Goal: Transaction & Acquisition: Purchase product/service

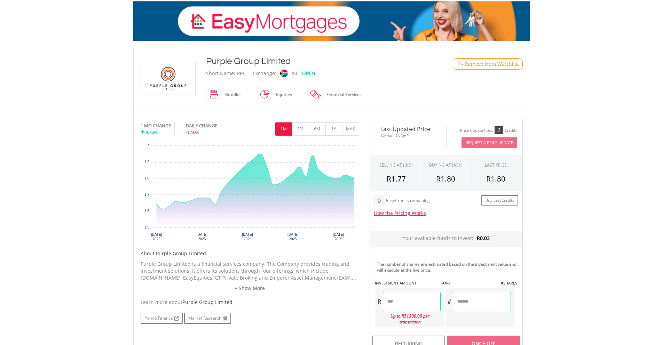
scroll to position [174, 0]
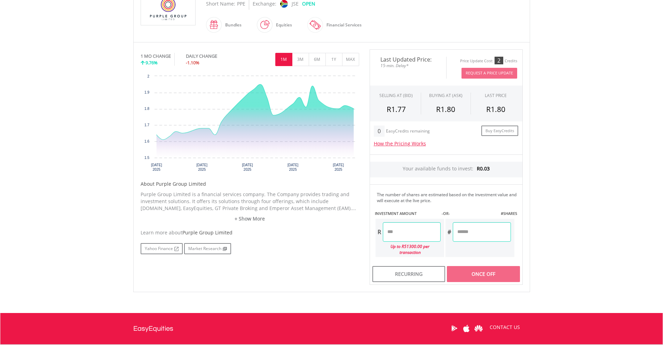
click at [414, 231] on input "number" at bounding box center [412, 231] width 58 height 19
click at [548, 233] on body "My Investments Invest Now New Listings Sell My Recurring Investments Pending Or…" at bounding box center [331, 123] width 663 height 594
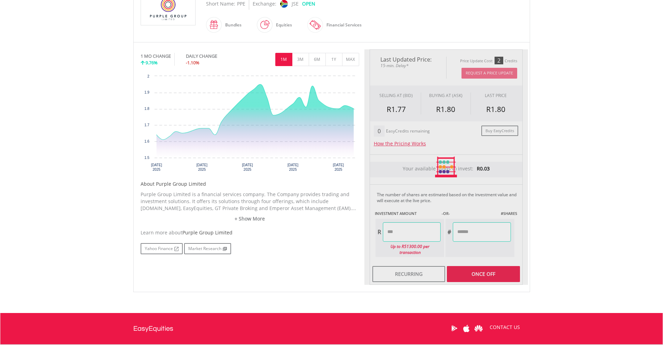
type input "****"
type input "******"
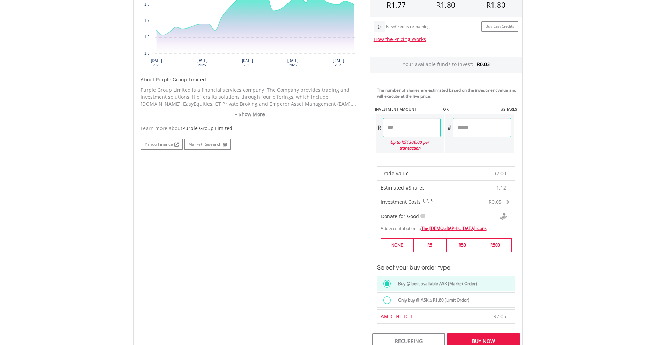
scroll to position [348, 0]
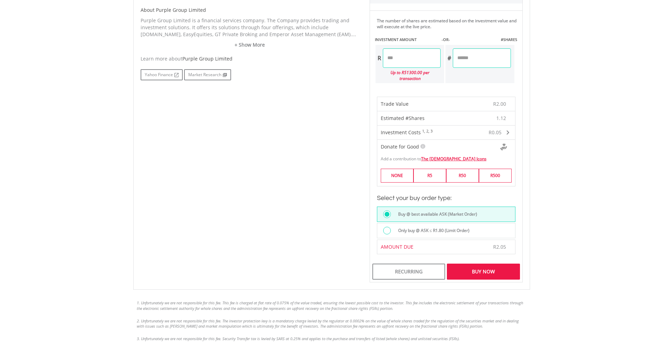
click at [497, 265] on div "Buy Now" at bounding box center [483, 272] width 73 height 16
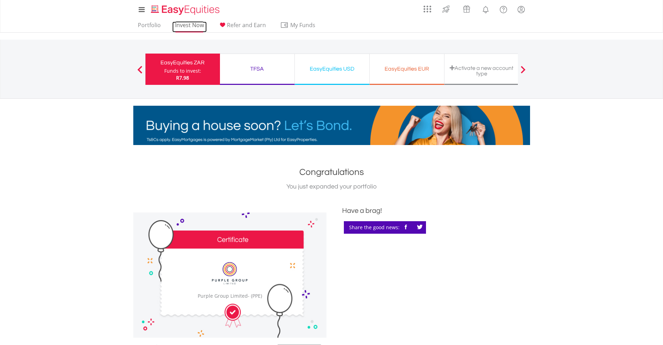
click at [181, 28] on link "Invest Now" at bounding box center [189, 27] width 34 height 11
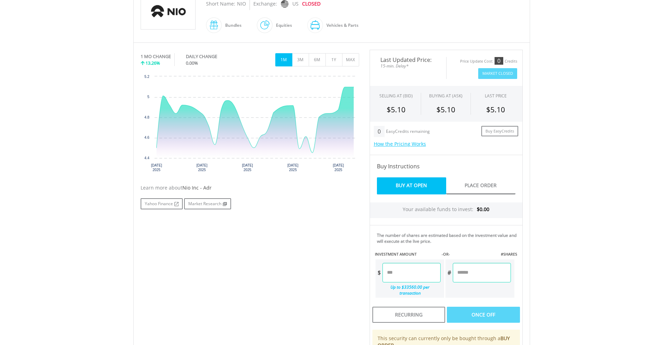
scroll to position [209, 0]
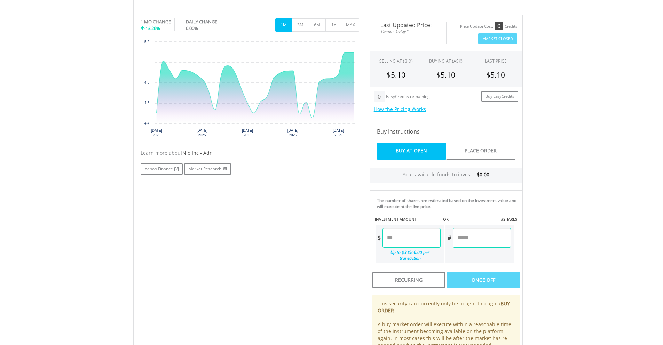
click at [406, 232] on input "number" at bounding box center [412, 237] width 58 height 19
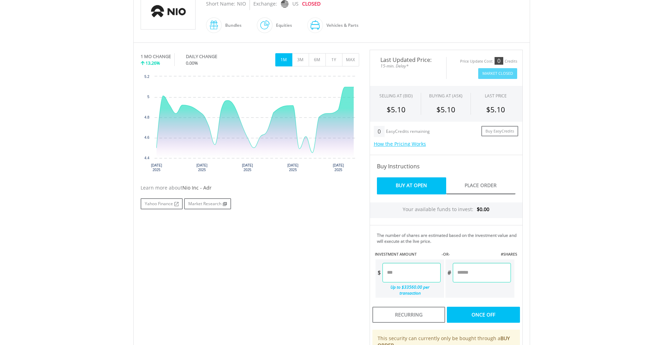
scroll to position [0, 0]
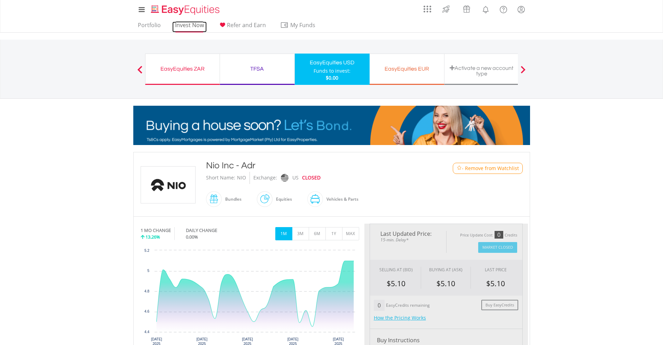
click at [180, 26] on link "Invest Now" at bounding box center [189, 27] width 34 height 11
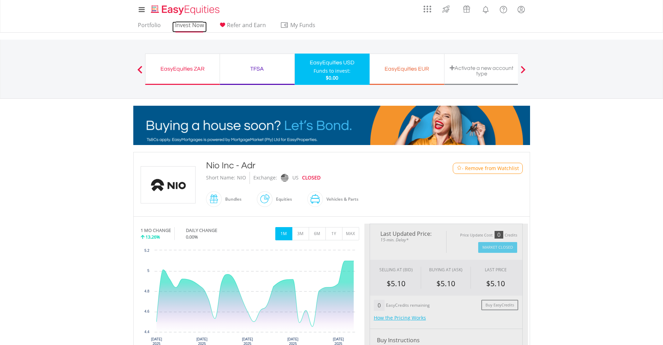
type input "****"
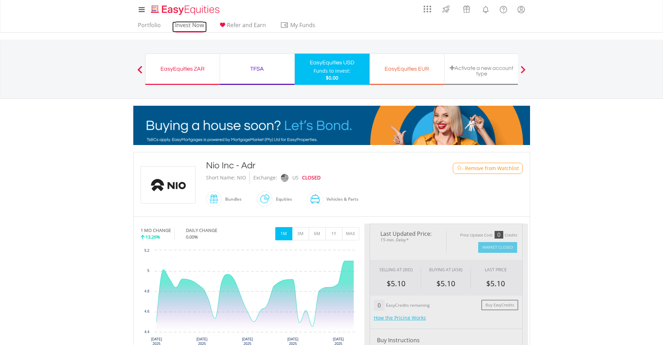
type input "*****"
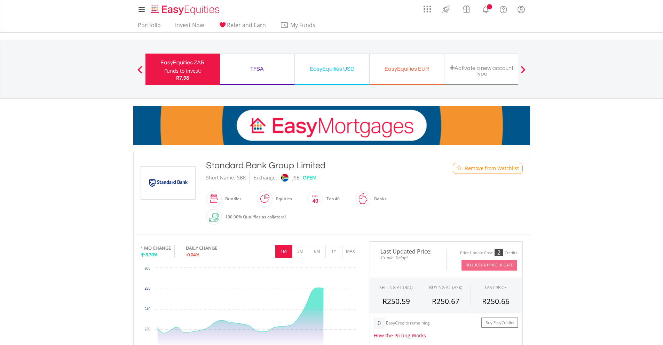
scroll to position [174, 0]
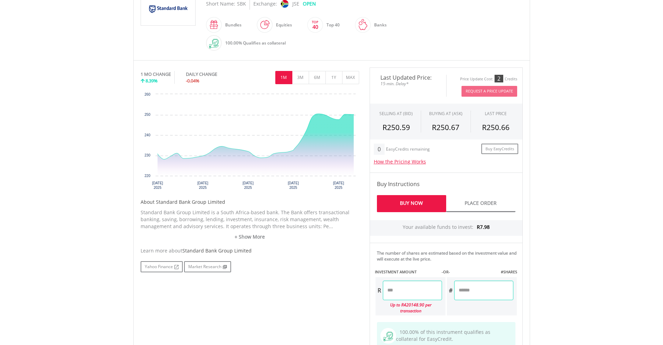
click at [413, 288] on input "number" at bounding box center [412, 290] width 59 height 19
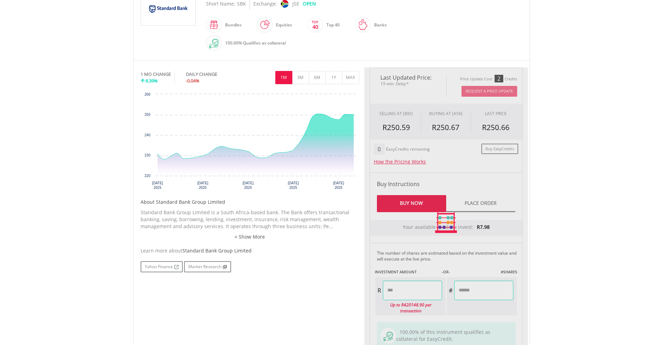
click at [542, 248] on body "My Investments Invest Now New Listings Sell My Recurring Investments Pending Or…" at bounding box center [331, 169] width 663 height 687
type input "****"
type input "******"
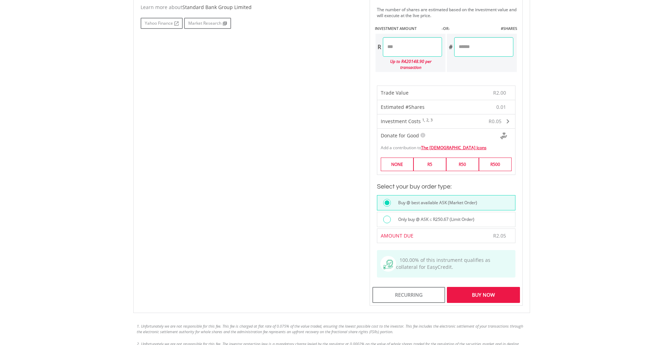
scroll to position [453, 0]
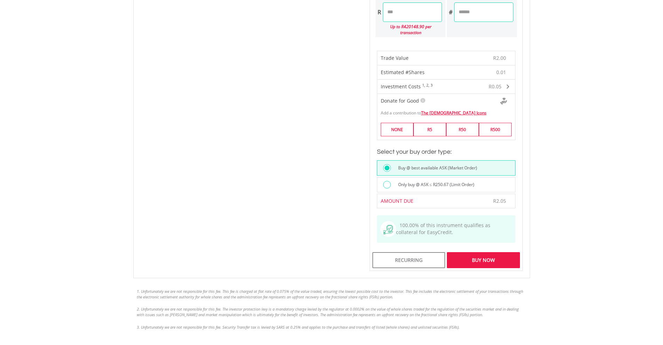
click at [511, 266] on div "Buy Now" at bounding box center [483, 260] width 73 height 16
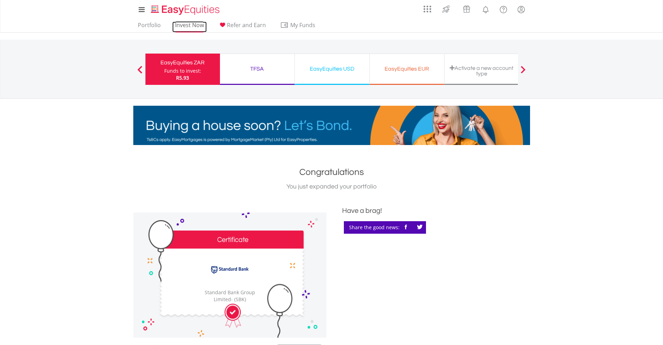
click at [189, 24] on link "Invest Now" at bounding box center [189, 27] width 34 height 11
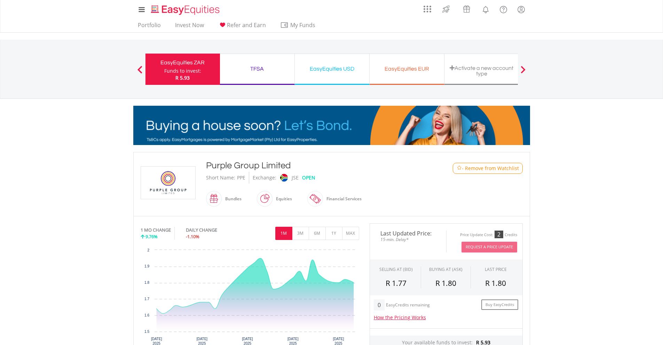
click at [508, 167] on span "- Remove from Watchlist" at bounding box center [490, 168] width 57 height 7
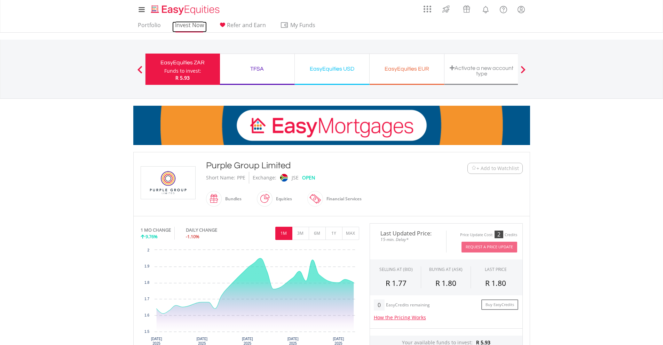
click at [184, 24] on link "Invest Now" at bounding box center [189, 27] width 34 height 11
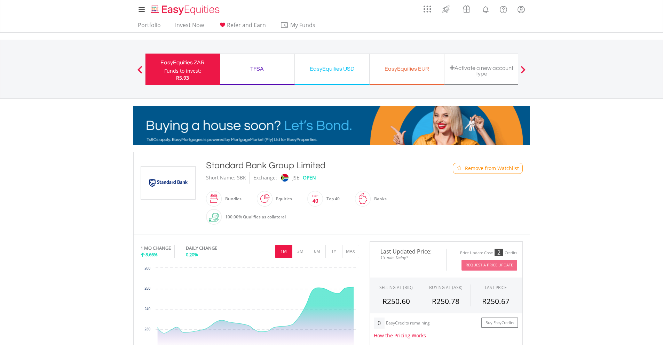
click at [471, 169] on span "- Remove from Watchlist" at bounding box center [490, 168] width 57 height 7
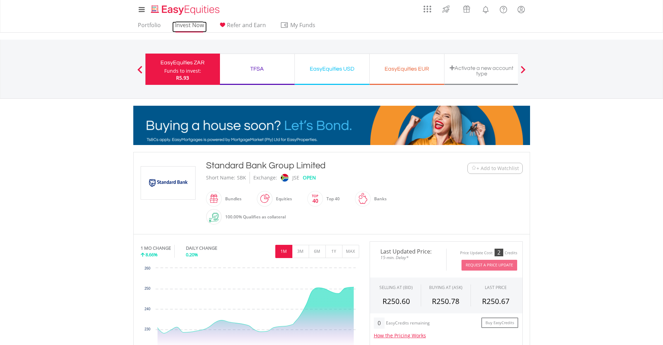
click at [189, 24] on link "Invest Now" at bounding box center [189, 27] width 34 height 11
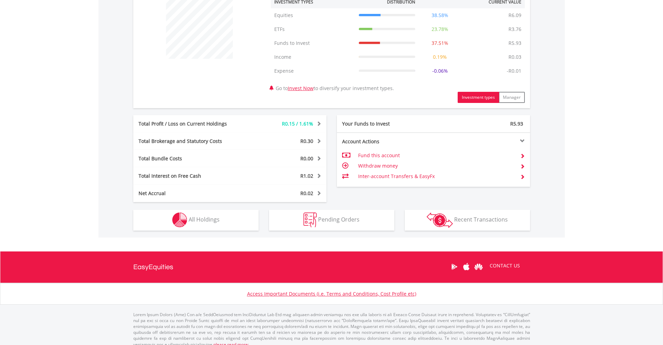
scroll to position [285, 0]
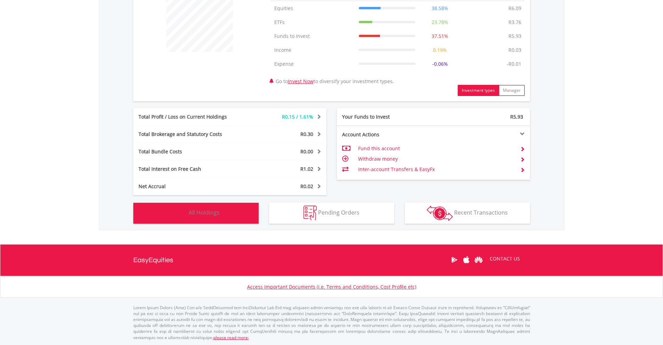
click at [210, 219] on button "Holdings All Holdings" at bounding box center [195, 213] width 125 height 21
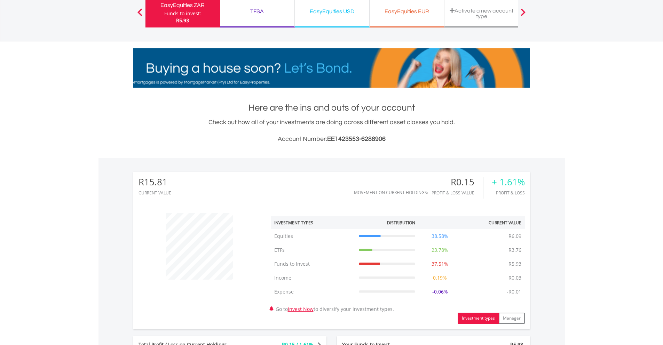
scroll to position [0, 0]
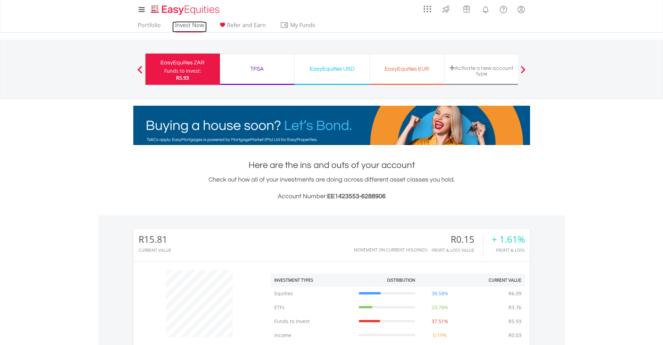
click at [190, 22] on link "Invest Now" at bounding box center [189, 27] width 34 height 11
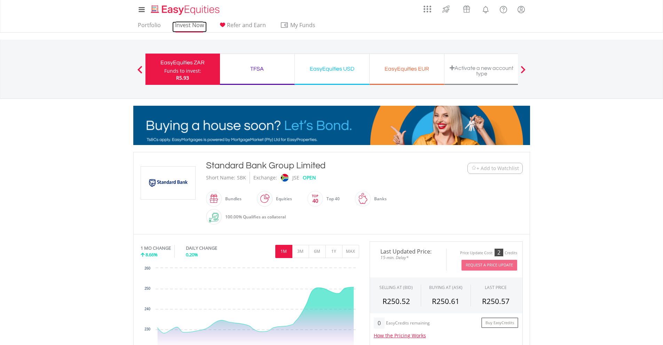
click at [181, 25] on link "Invest Now" at bounding box center [189, 27] width 34 height 11
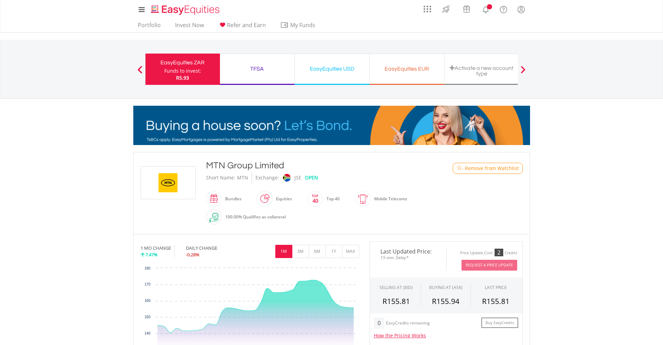
click at [457, 171] on img at bounding box center [459, 168] width 5 height 5
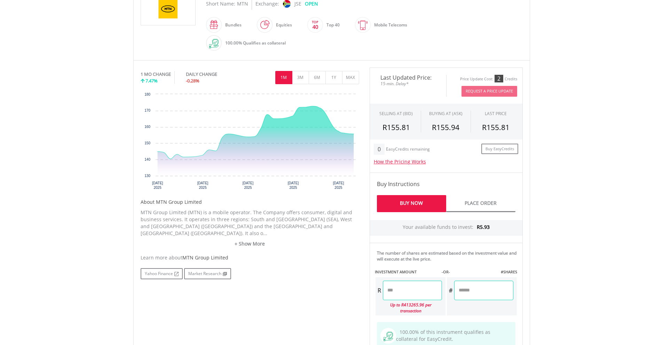
scroll to position [278, 0]
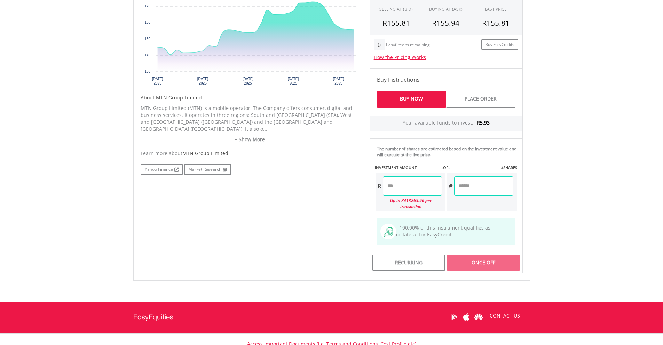
click at [409, 184] on input "number" at bounding box center [412, 185] width 59 height 19
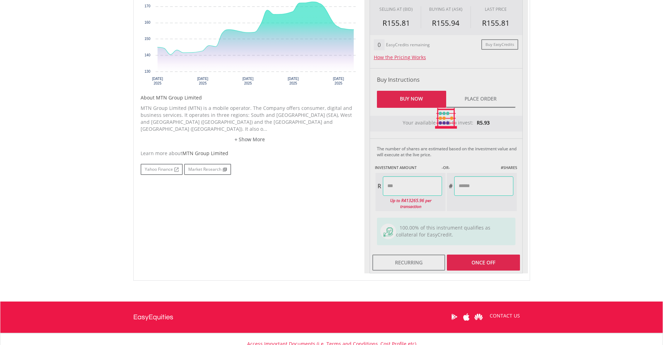
type input "****"
type input "******"
click at [490, 261] on div "Last Updated Price: 15-min. Delay* Price Update Cost: 2 Credits Request A Price…" at bounding box center [446, 118] width 164 height 311
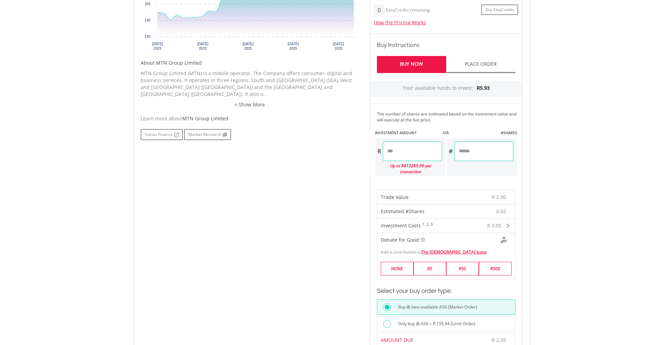
scroll to position [383, 0]
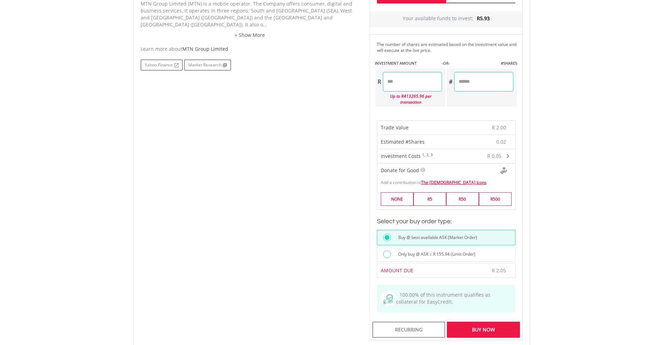
click at [469, 326] on div "Buy Now" at bounding box center [483, 330] width 73 height 16
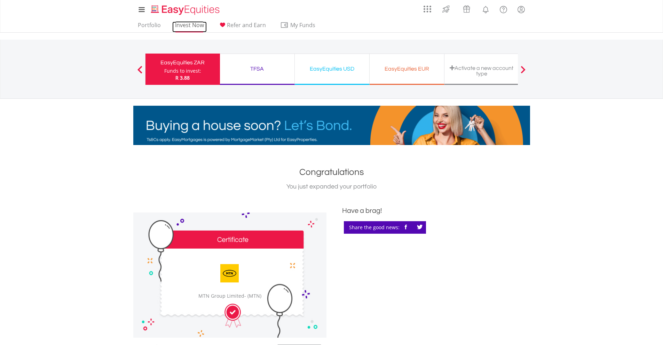
click at [173, 22] on link "Invest Now" at bounding box center [189, 27] width 34 height 11
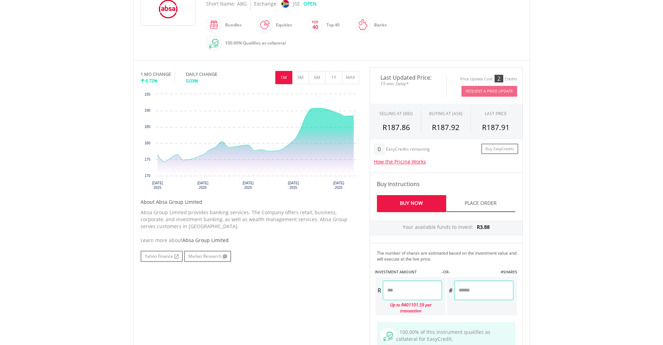
scroll to position [278, 0]
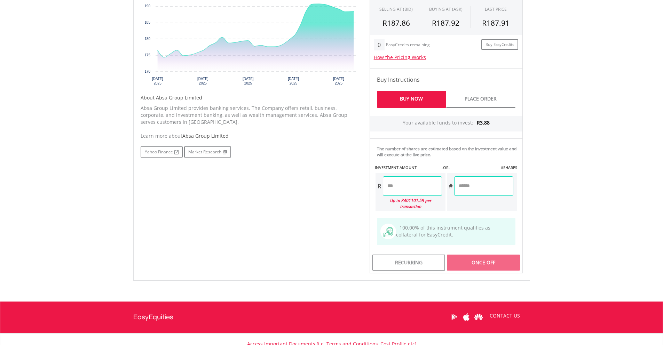
click at [408, 190] on input "number" at bounding box center [412, 185] width 59 height 19
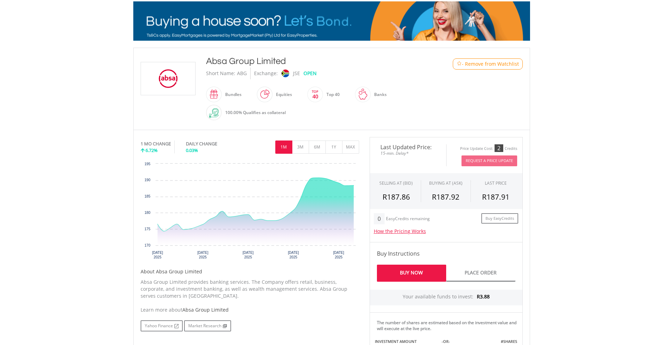
click at [462, 63] on span "- Remove from Watchlist" at bounding box center [490, 64] width 57 height 7
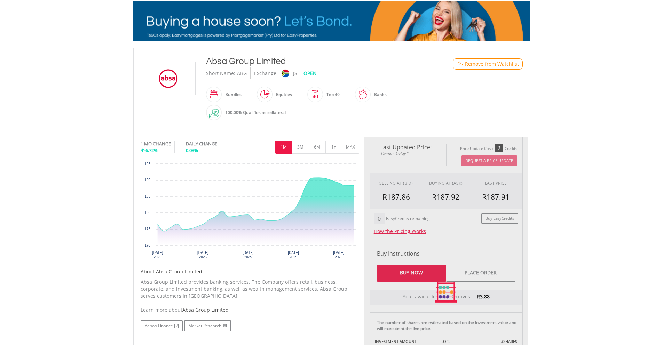
type input "****"
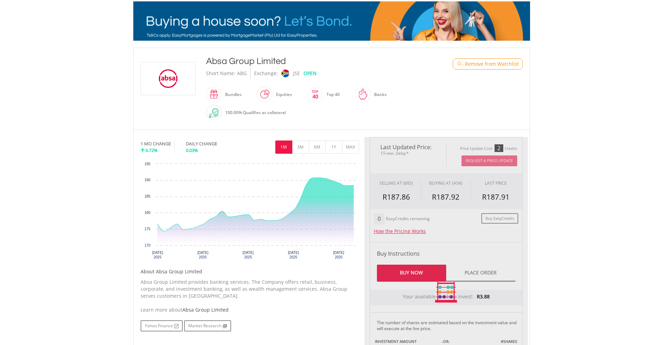
type input "******"
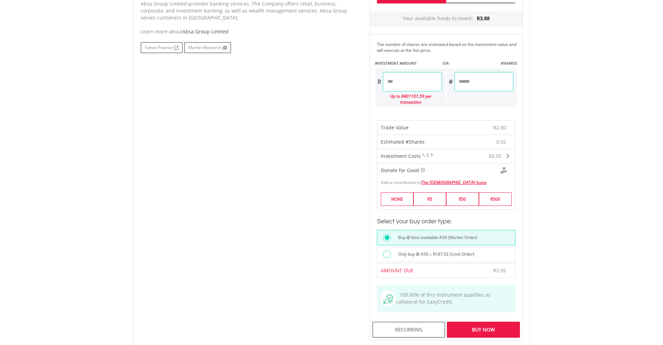
scroll to position [522, 0]
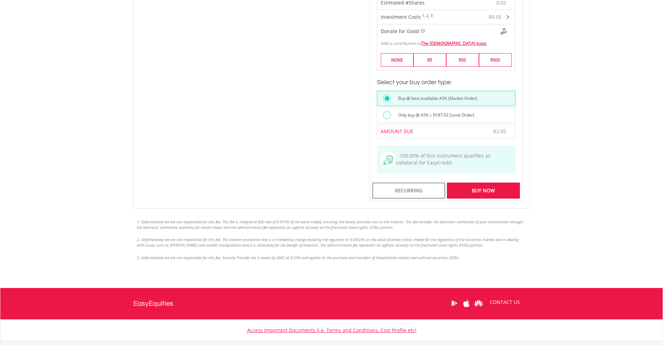
click at [476, 187] on div "Buy Now" at bounding box center [483, 191] width 73 height 16
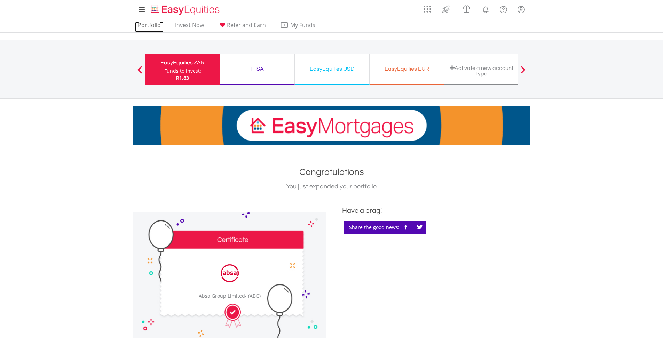
click at [138, 23] on link "Portfolio" at bounding box center [149, 27] width 29 height 11
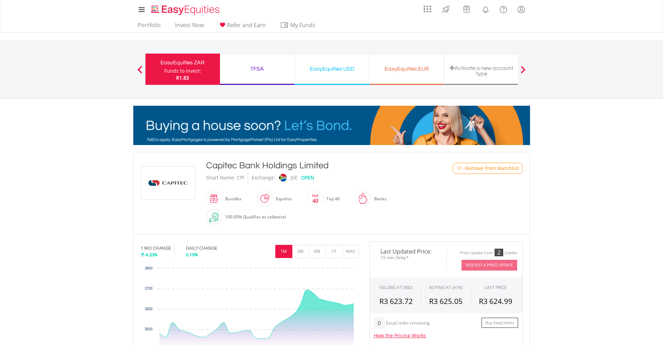
click at [466, 165] on span "- Remove from Watchlist" at bounding box center [490, 168] width 57 height 7
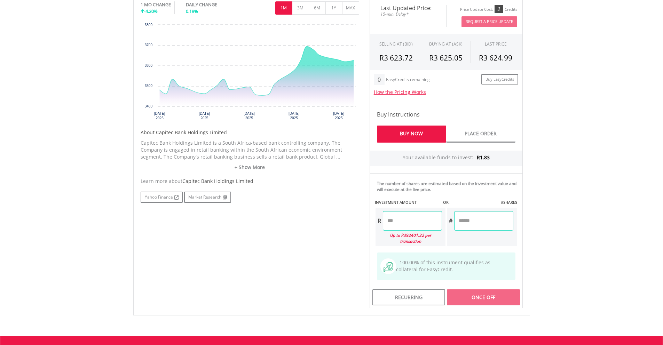
scroll to position [278, 0]
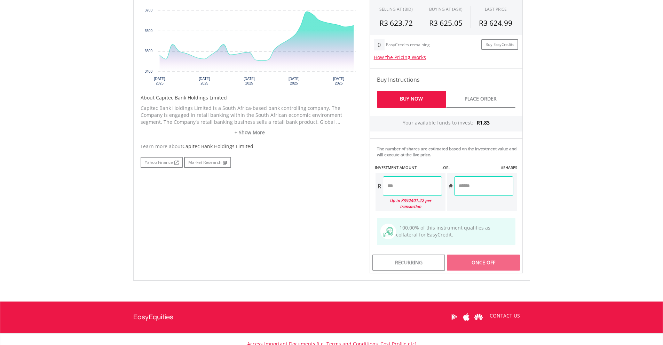
click at [414, 187] on input "number" at bounding box center [412, 185] width 59 height 19
type input "****"
click at [542, 257] on body "My Investments Invest Now New Listings Sell My Recurring Investments Pending Or…" at bounding box center [331, 65] width 663 height 687
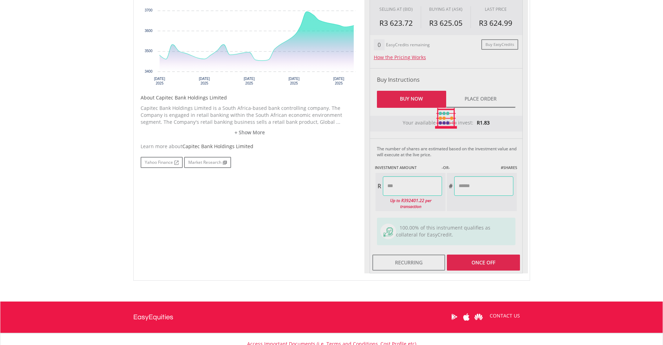
type input "******"
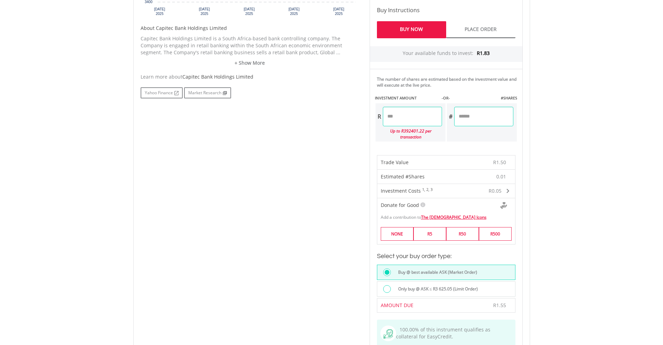
scroll to position [418, 0]
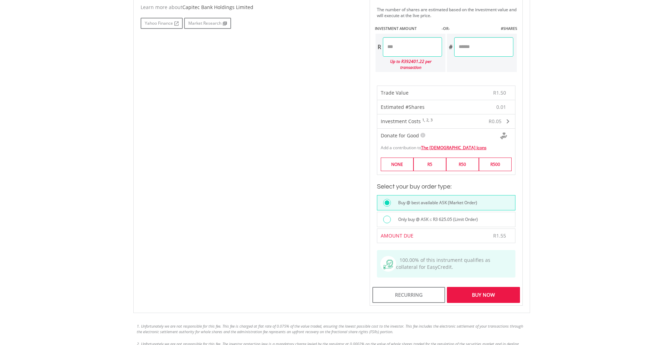
click at [493, 293] on div "Buy Now" at bounding box center [483, 295] width 73 height 16
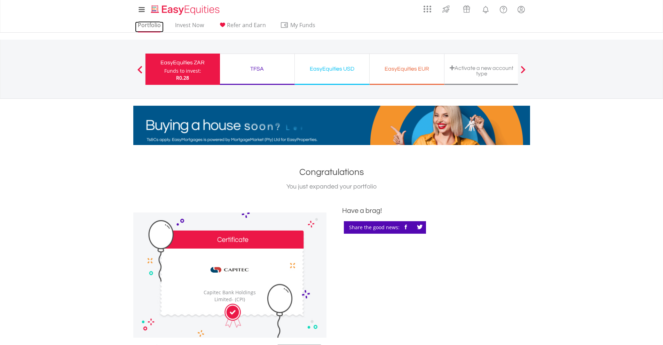
click at [148, 29] on link "Portfolio" at bounding box center [149, 27] width 29 height 11
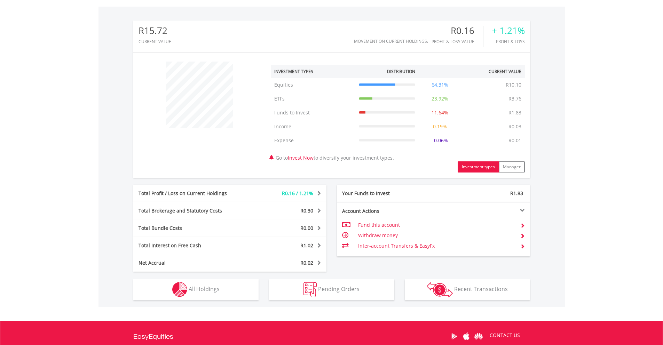
scroll to position [244, 0]
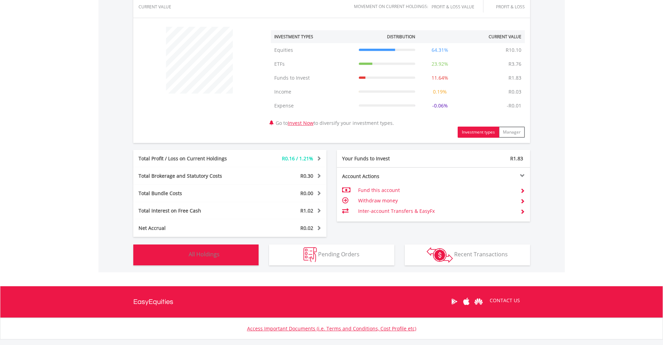
click at [231, 257] on button "Holdings All Holdings" at bounding box center [195, 255] width 125 height 21
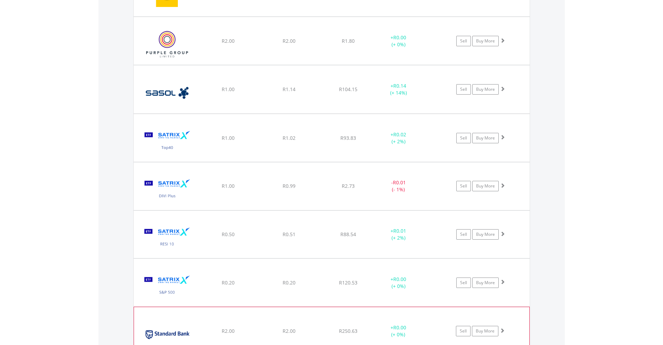
scroll to position [934, 0]
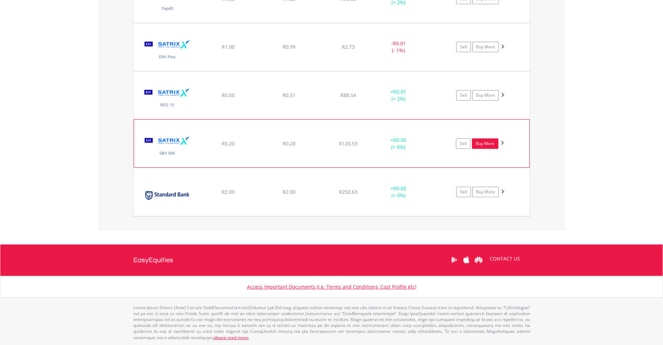
click at [487, 141] on link "Buy More" at bounding box center [485, 144] width 26 height 10
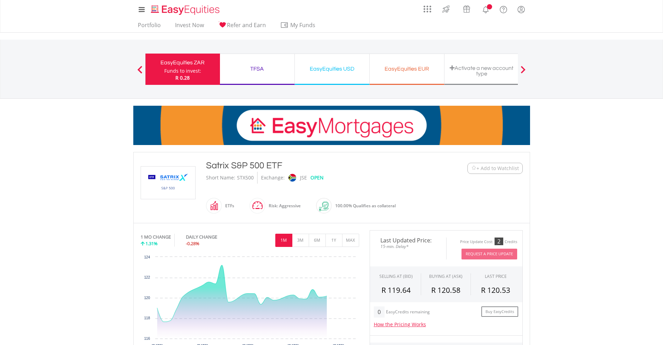
scroll to position [174, 0]
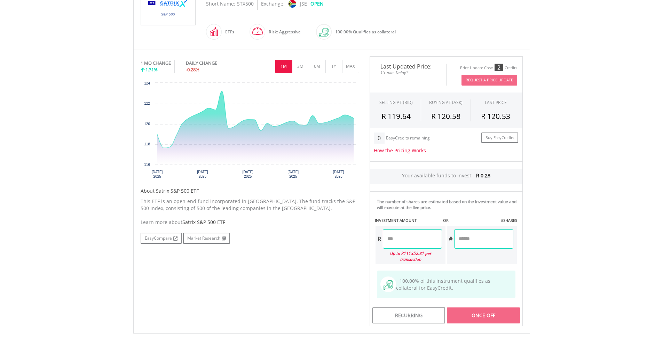
click at [395, 242] on input "number" at bounding box center [412, 238] width 59 height 19
type input "****"
click at [488, 321] on div "Last Updated Price: 15-min. Delay* Price Update Cost: 2 Credits Request A Price…" at bounding box center [446, 191] width 164 height 270
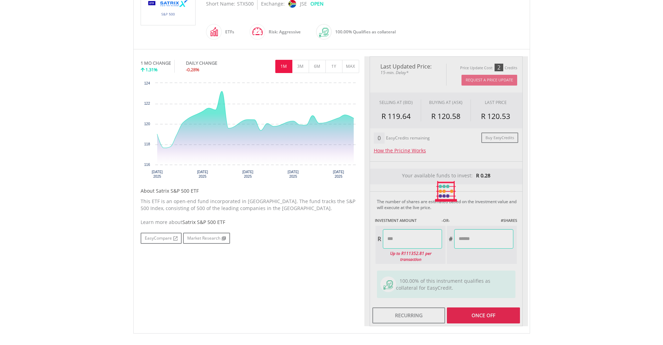
type input "******"
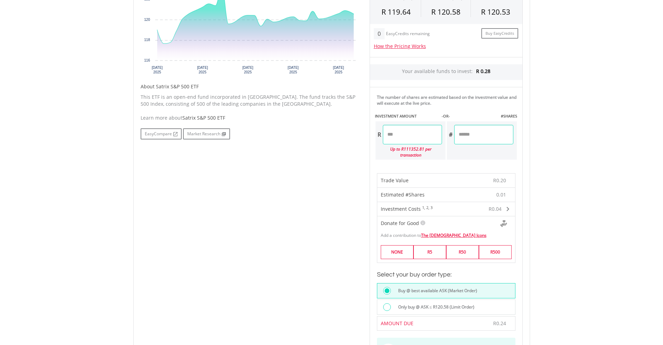
scroll to position [348, 0]
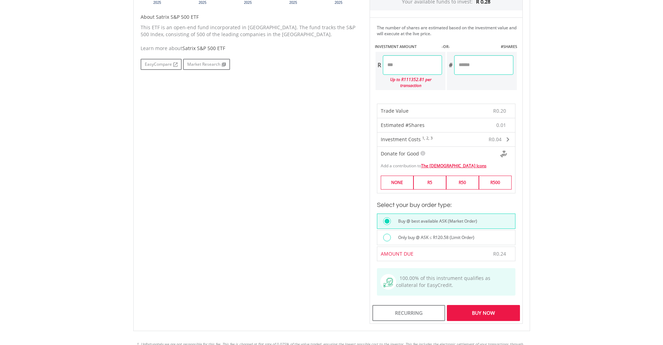
click at [485, 313] on div "Buy Now" at bounding box center [483, 313] width 73 height 16
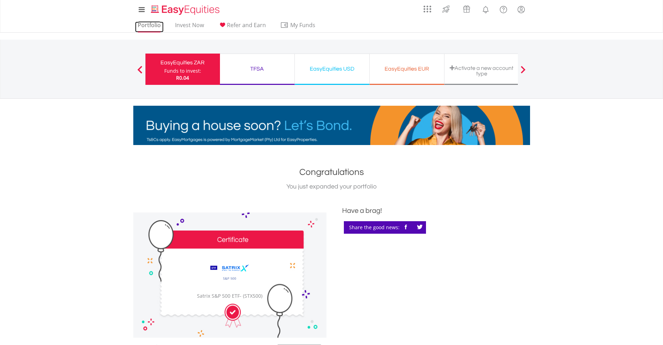
click at [155, 23] on link "Portfolio" at bounding box center [149, 27] width 29 height 11
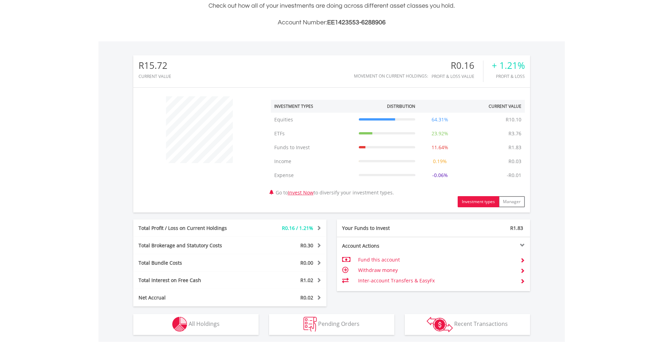
scroll to position [285, 0]
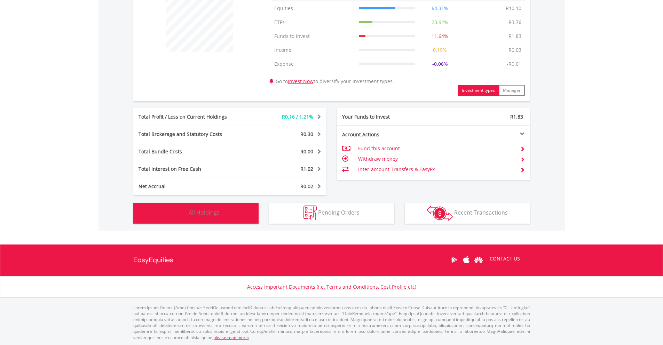
click at [200, 213] on span "All Holdings" at bounding box center [204, 213] width 31 height 8
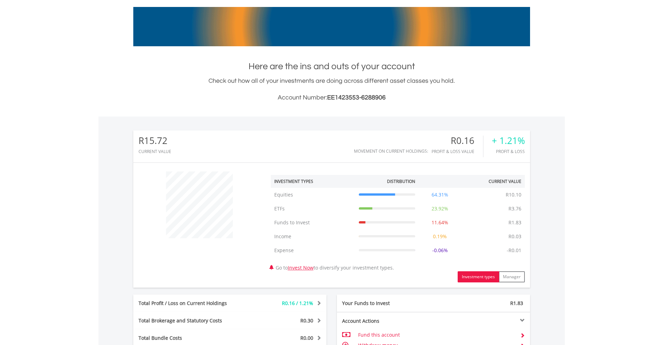
scroll to position [0, 0]
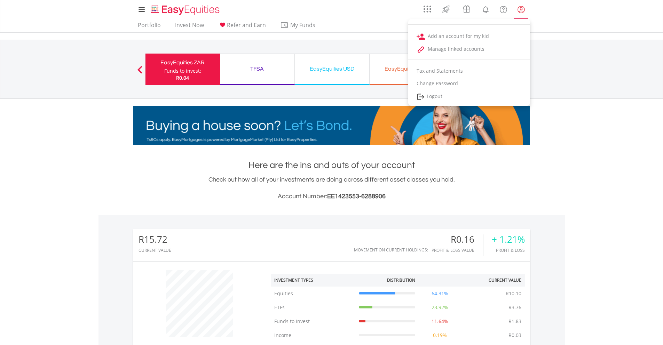
click at [519, 11] on lord-icon "My Profile" at bounding box center [521, 9] width 9 height 9
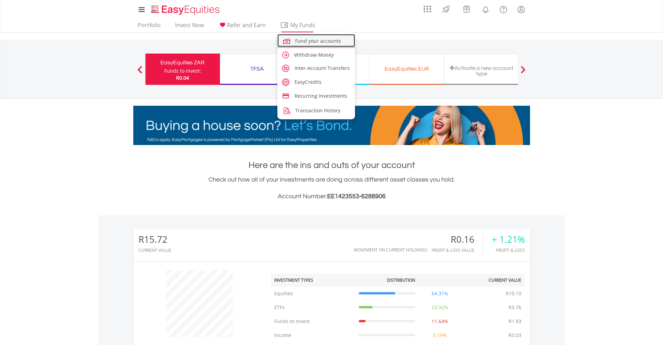
click at [304, 42] on span "Fund your accounts" at bounding box center [318, 41] width 46 height 7
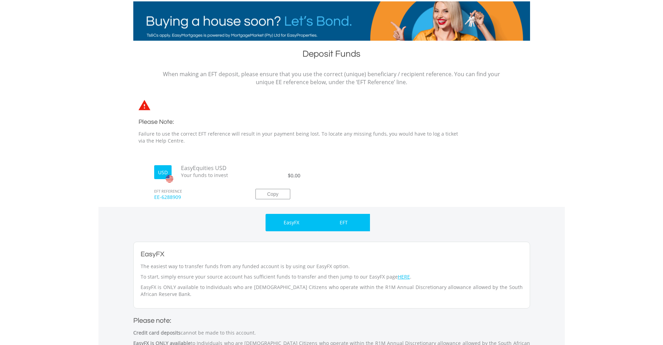
click at [353, 226] on div "EFT" at bounding box center [344, 222] width 52 height 17
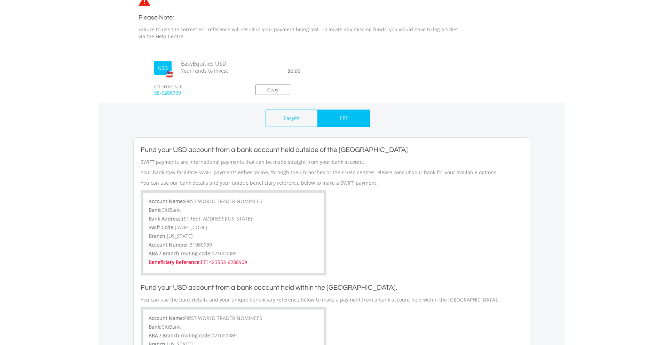
scroll to position [174, 0]
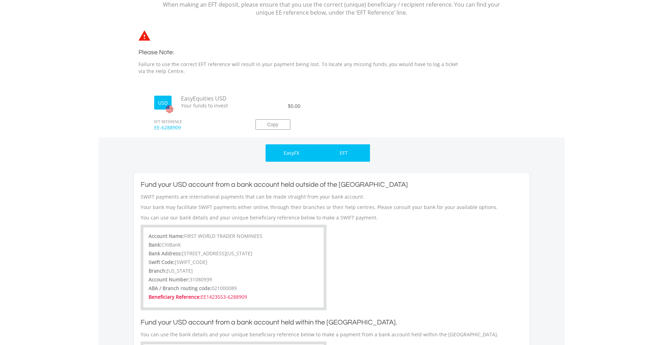
click at [317, 155] on div "EasyFX" at bounding box center [292, 152] width 52 height 17
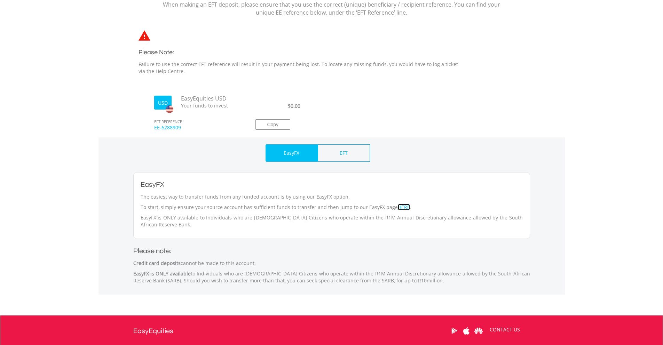
click at [404, 209] on link "HERE" at bounding box center [404, 207] width 12 height 7
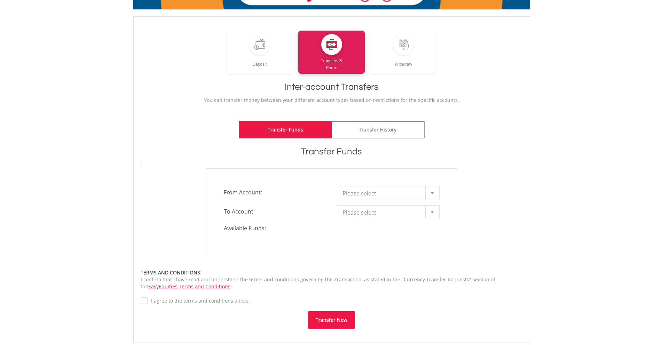
scroll to position [104, 0]
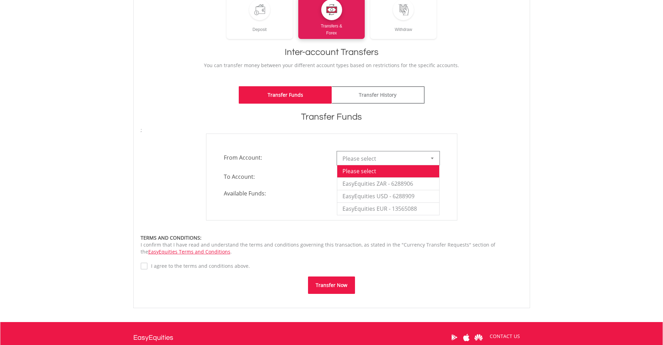
click at [433, 158] on b at bounding box center [432, 159] width 3 height 2
click at [408, 186] on li "EasyEquities ZAR - 6288906" at bounding box center [388, 184] width 102 height 13
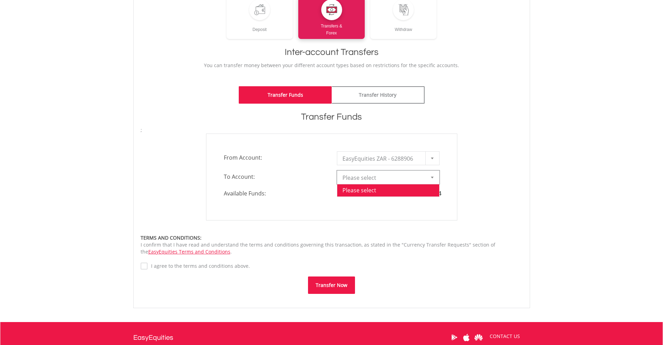
click at [379, 176] on span "Please select" at bounding box center [383, 178] width 81 height 14
click at [381, 215] on li "EasyEquities USD - 6288909" at bounding box center [388, 215] width 102 height 13
type input "*"
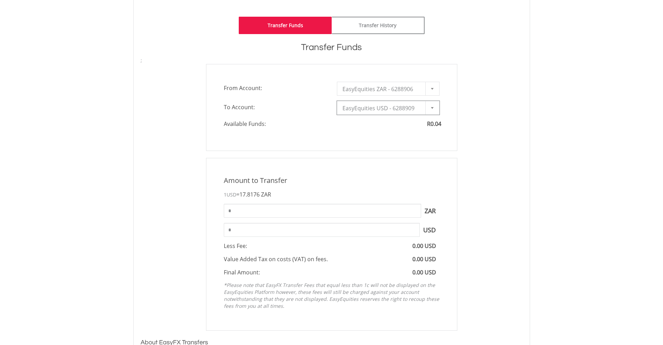
scroll to position [0, 0]
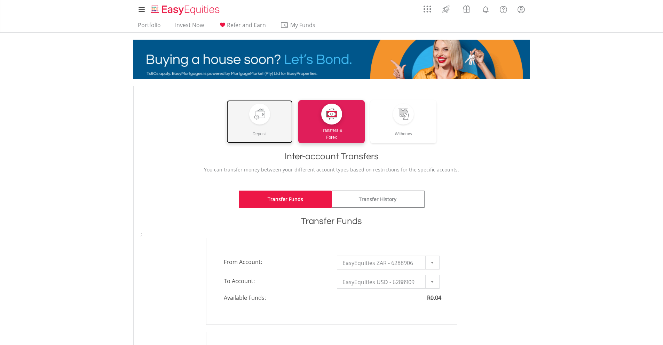
click at [266, 105] on link "Deposit" at bounding box center [260, 121] width 66 height 43
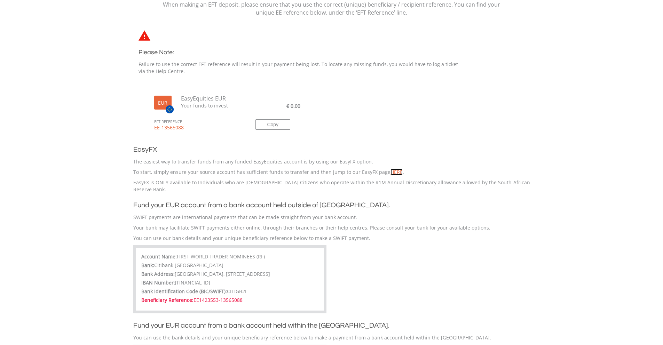
click at [394, 170] on link "HERE" at bounding box center [397, 172] width 12 height 7
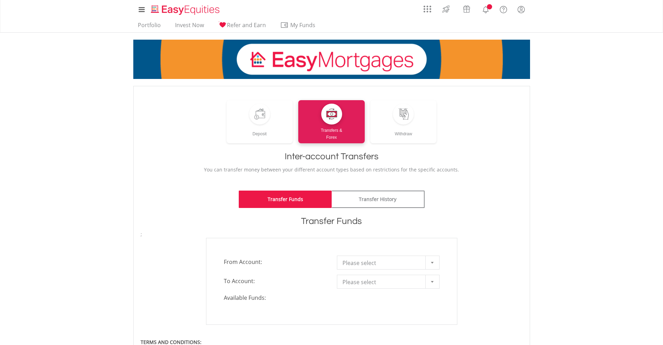
scroll to position [139, 0]
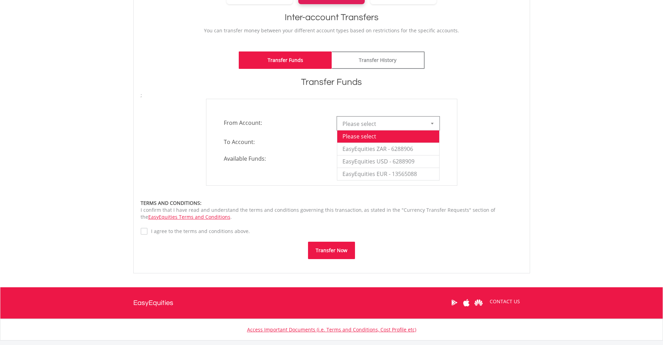
click at [392, 121] on span "Please select" at bounding box center [383, 124] width 81 height 14
click at [389, 147] on li "EasyEquities ZAR - 6288906" at bounding box center [388, 149] width 102 height 13
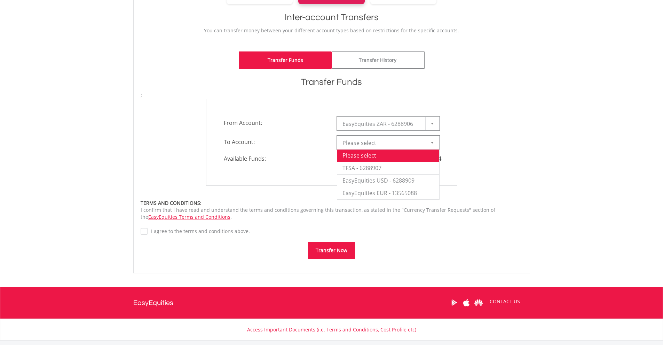
click at [389, 147] on span "Please select" at bounding box center [383, 143] width 81 height 14
click at [397, 193] on li "EasyEquities EUR - 13565088" at bounding box center [388, 193] width 102 height 13
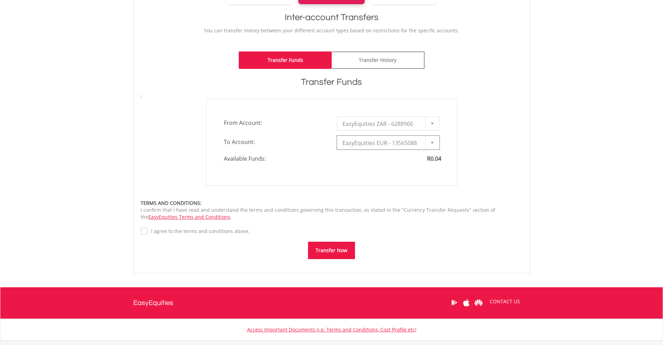
type input "*"
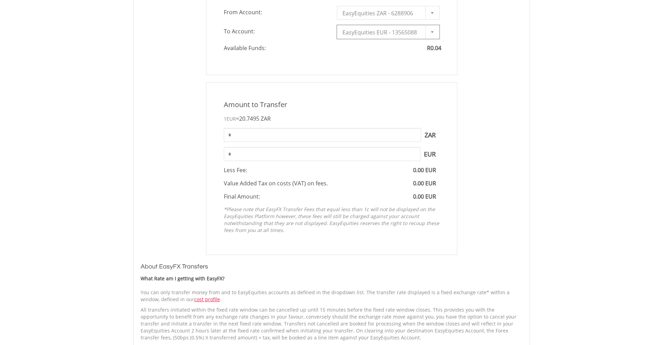
scroll to position [76, 0]
